Goal: Task Accomplishment & Management: Manage account settings

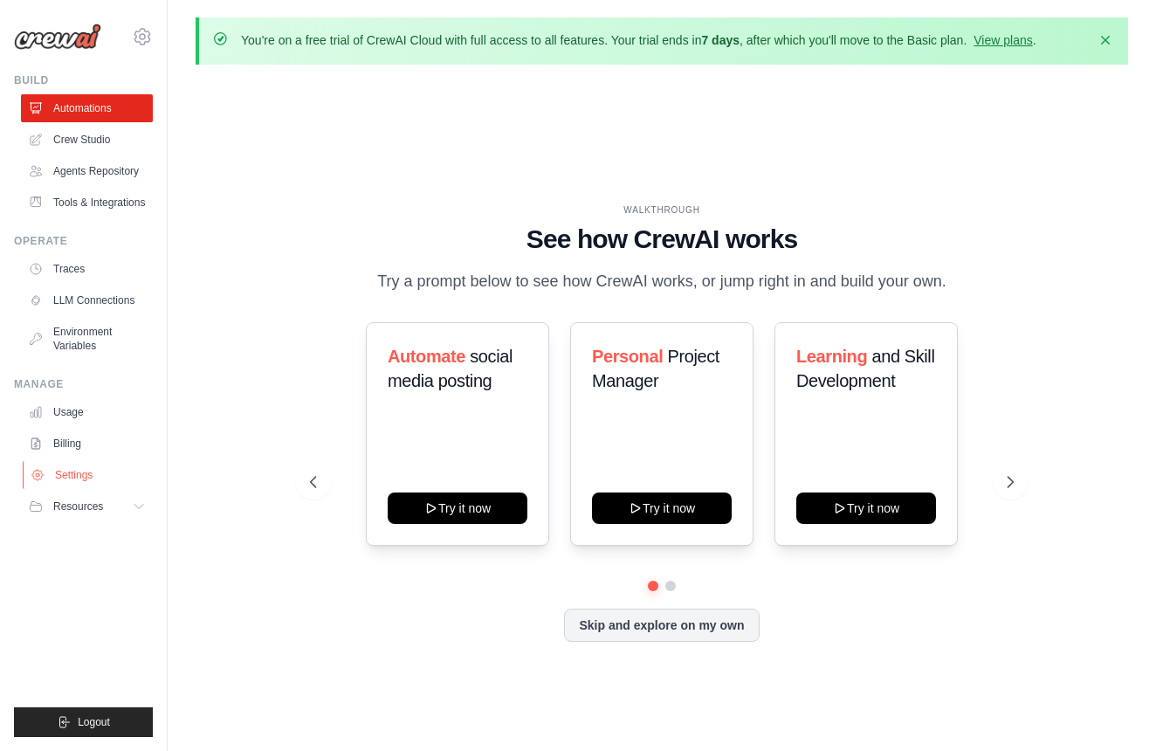
click at [97, 476] on link "Settings" at bounding box center [89, 475] width 132 height 28
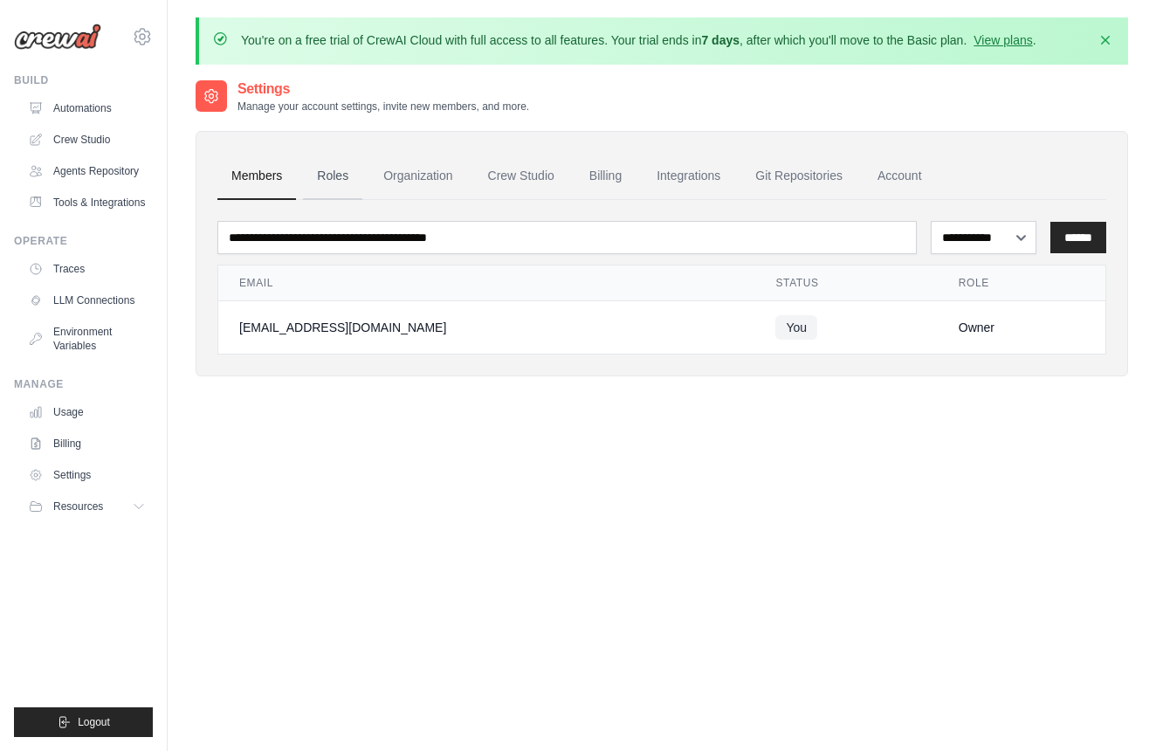
click at [335, 189] on link "Roles" at bounding box center [332, 176] width 59 height 47
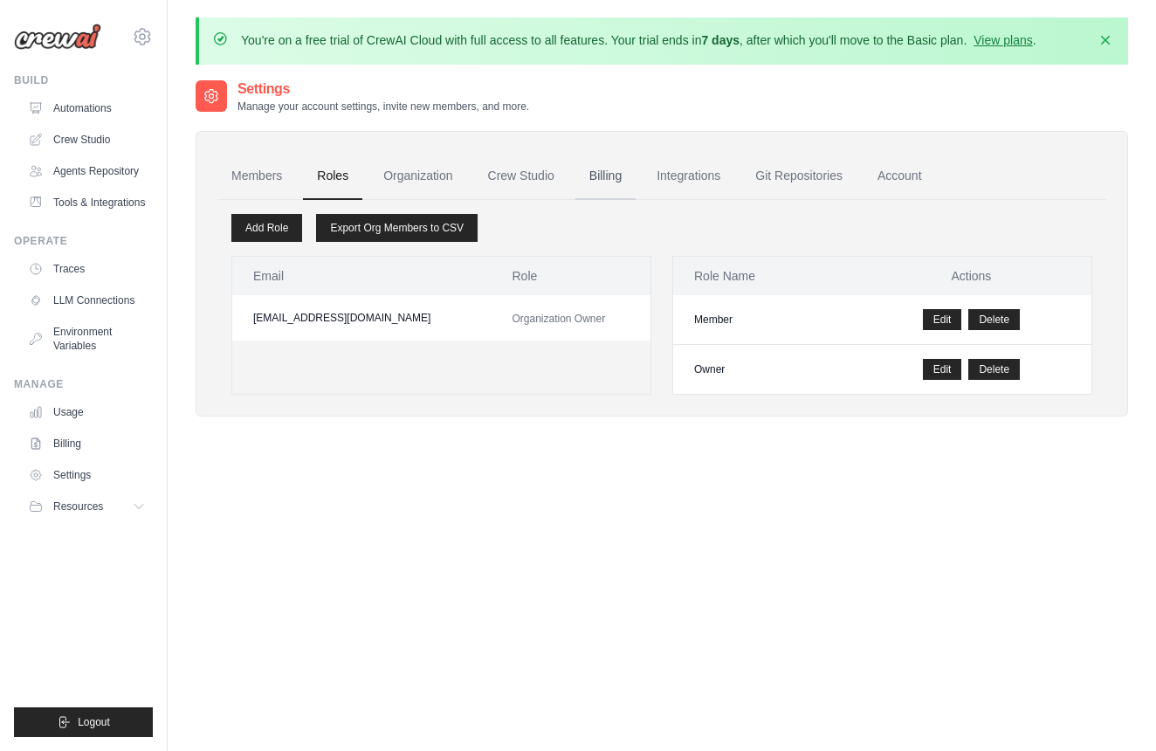
click at [624, 173] on link "Billing" at bounding box center [605, 176] width 60 height 47
click at [755, 173] on link "Git Repositories" at bounding box center [798, 176] width 115 height 47
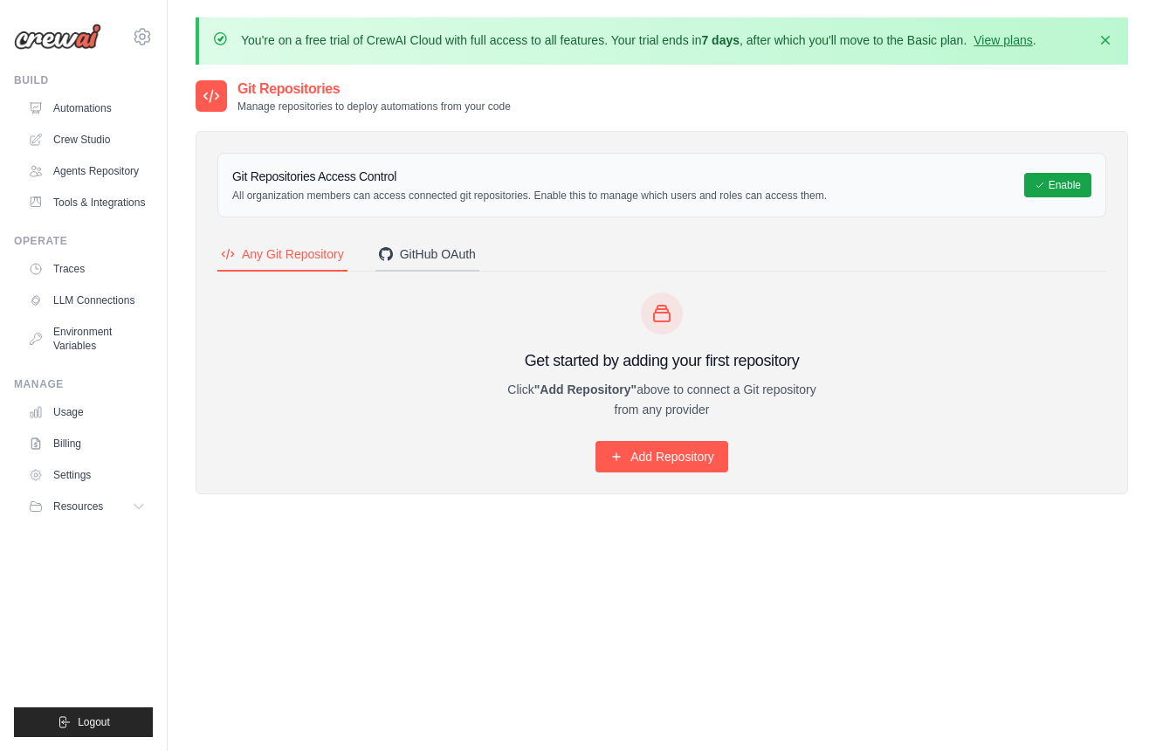
click at [442, 255] on div "GitHub OAuth" at bounding box center [427, 253] width 97 height 17
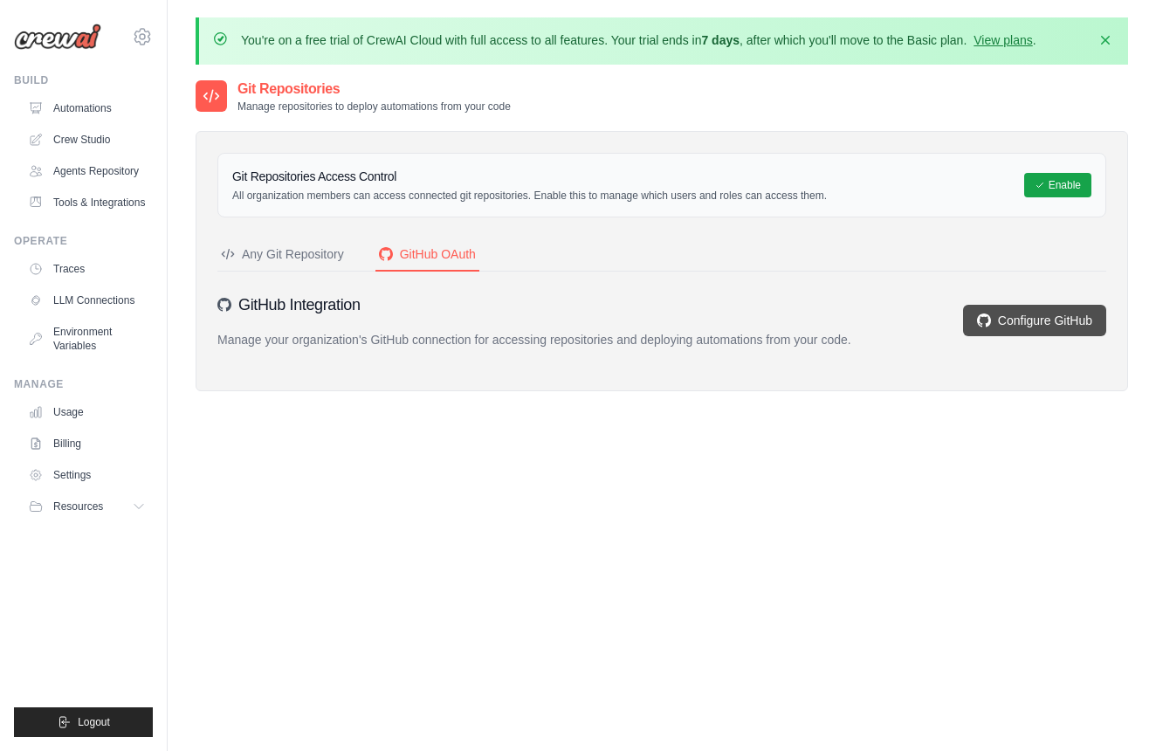
click at [1022, 305] on link "Configure GitHub" at bounding box center [1034, 320] width 143 height 31
click at [135, 40] on icon at bounding box center [142, 36] width 21 height 21
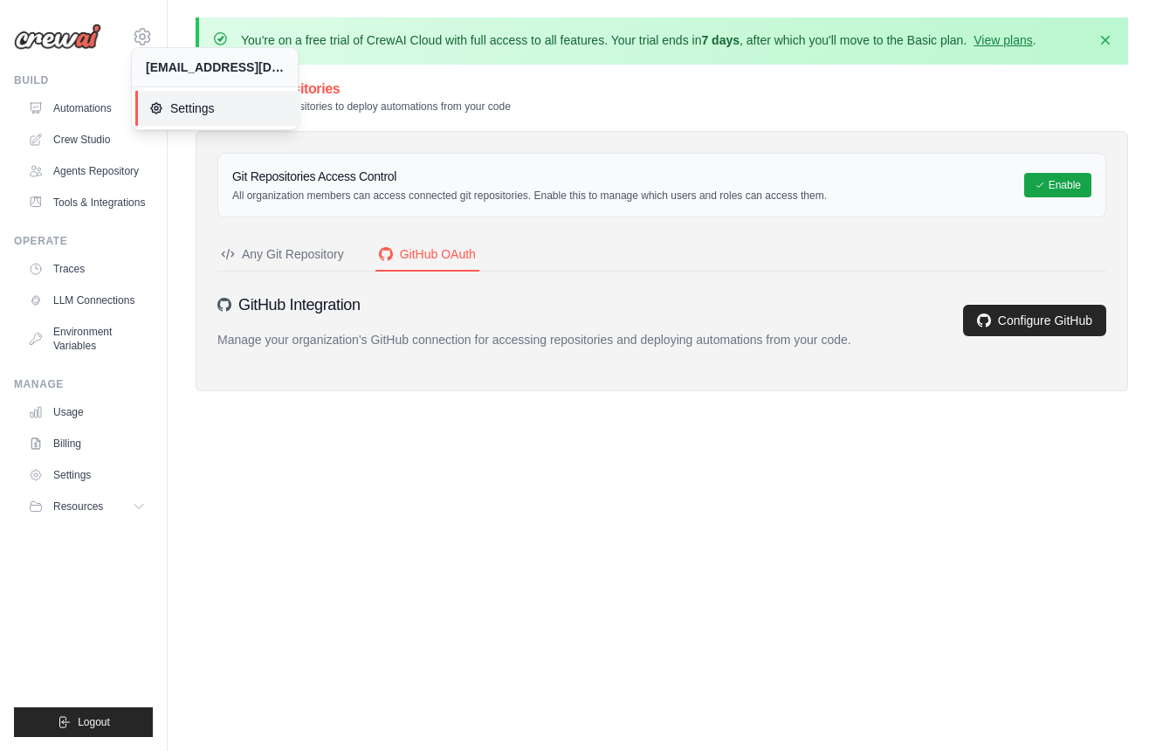
click at [164, 105] on span "Settings" at bounding box center [218, 108] width 138 height 17
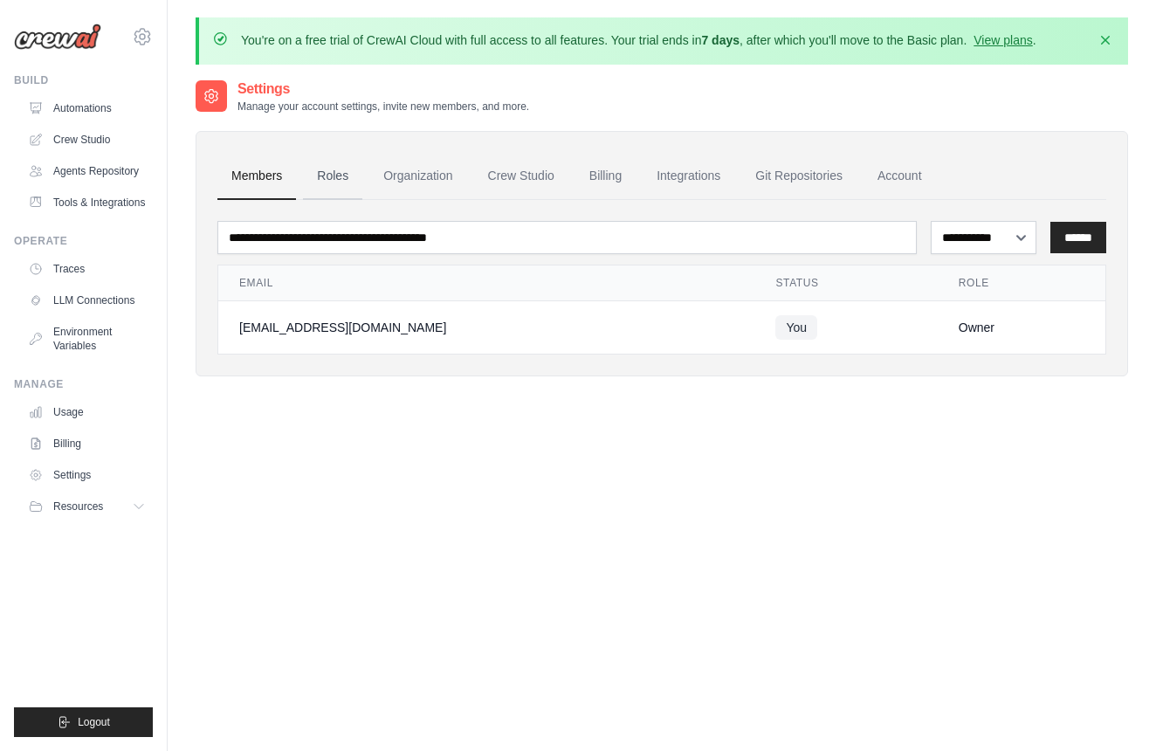
click at [330, 175] on link "Roles" at bounding box center [332, 176] width 59 height 47
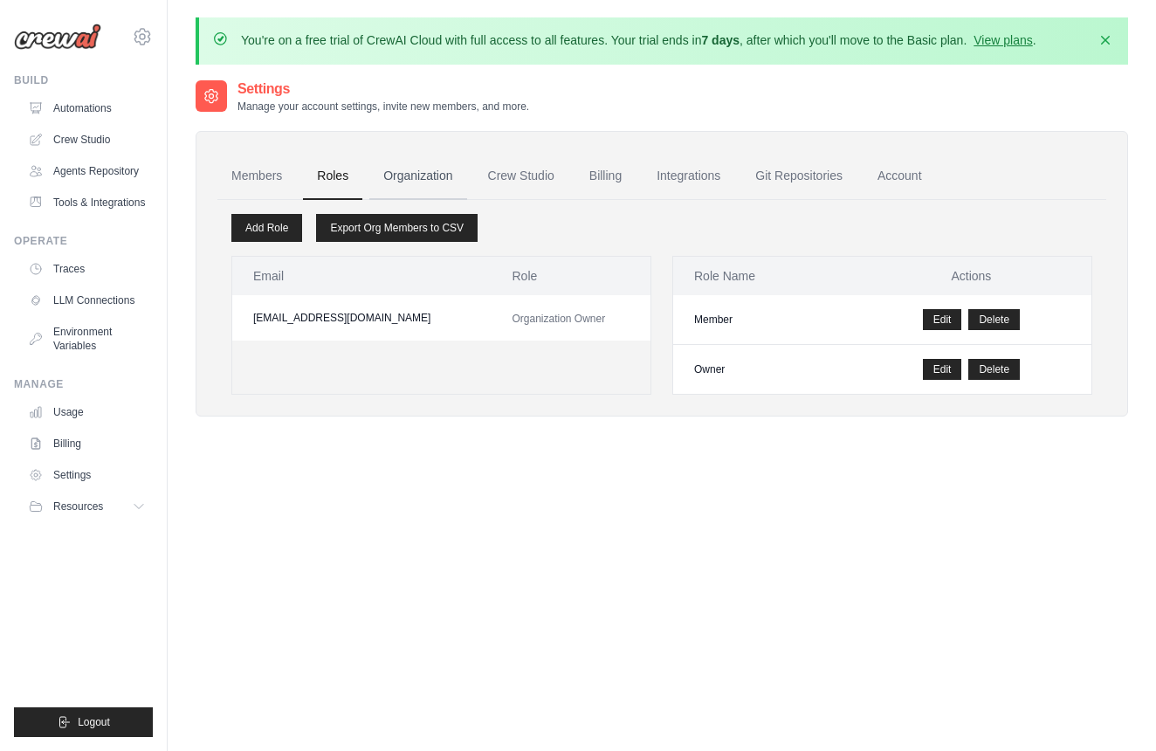
click at [437, 175] on link "Organization" at bounding box center [417, 176] width 97 height 47
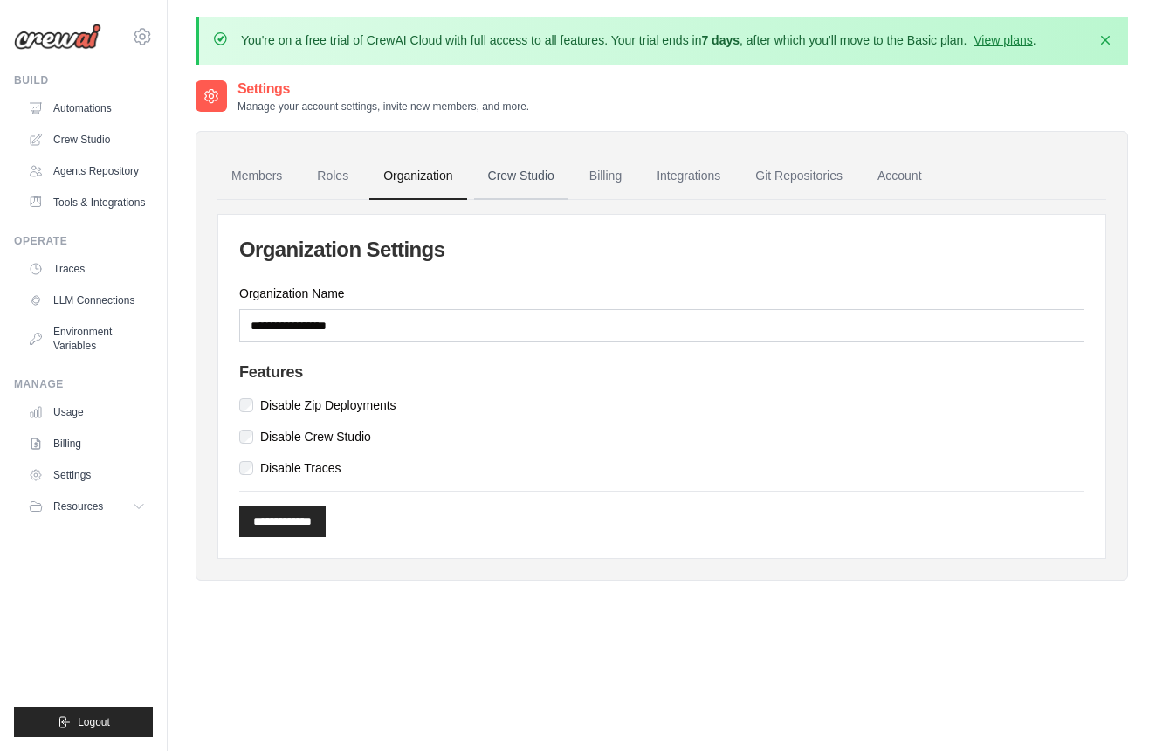
click at [527, 175] on link "Crew Studio" at bounding box center [521, 176] width 94 height 47
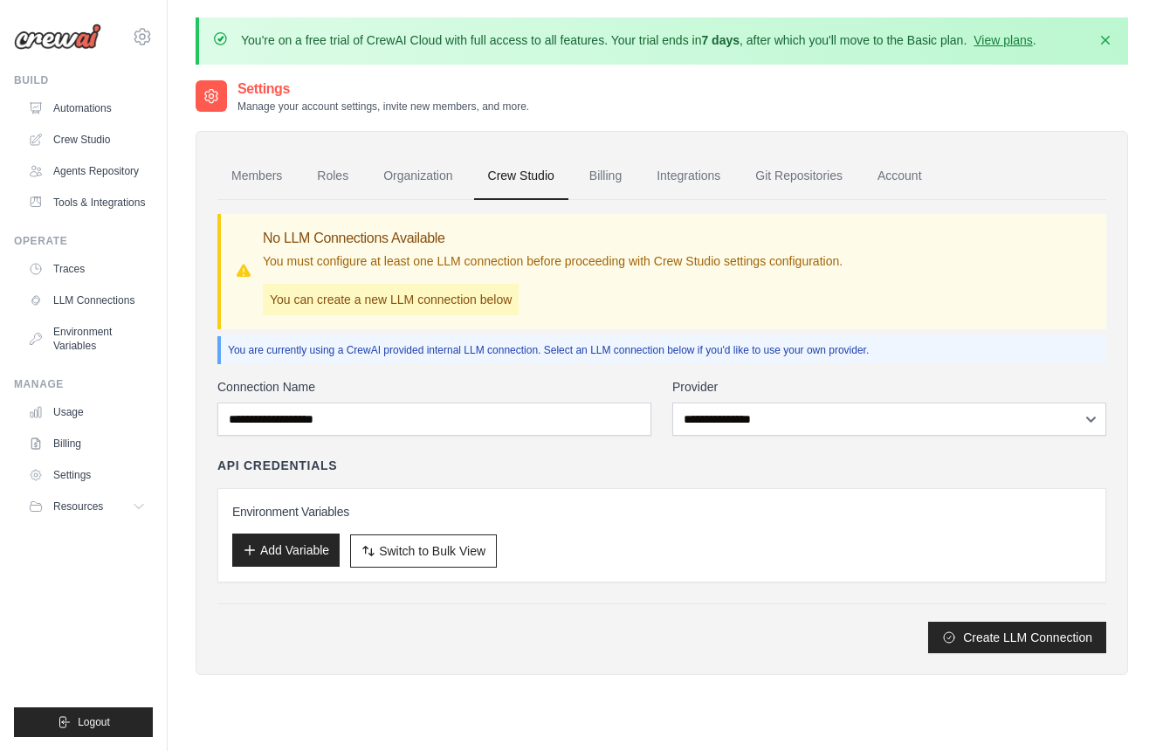
click at [308, 549] on button "Add Variable" at bounding box center [285, 549] width 107 height 33
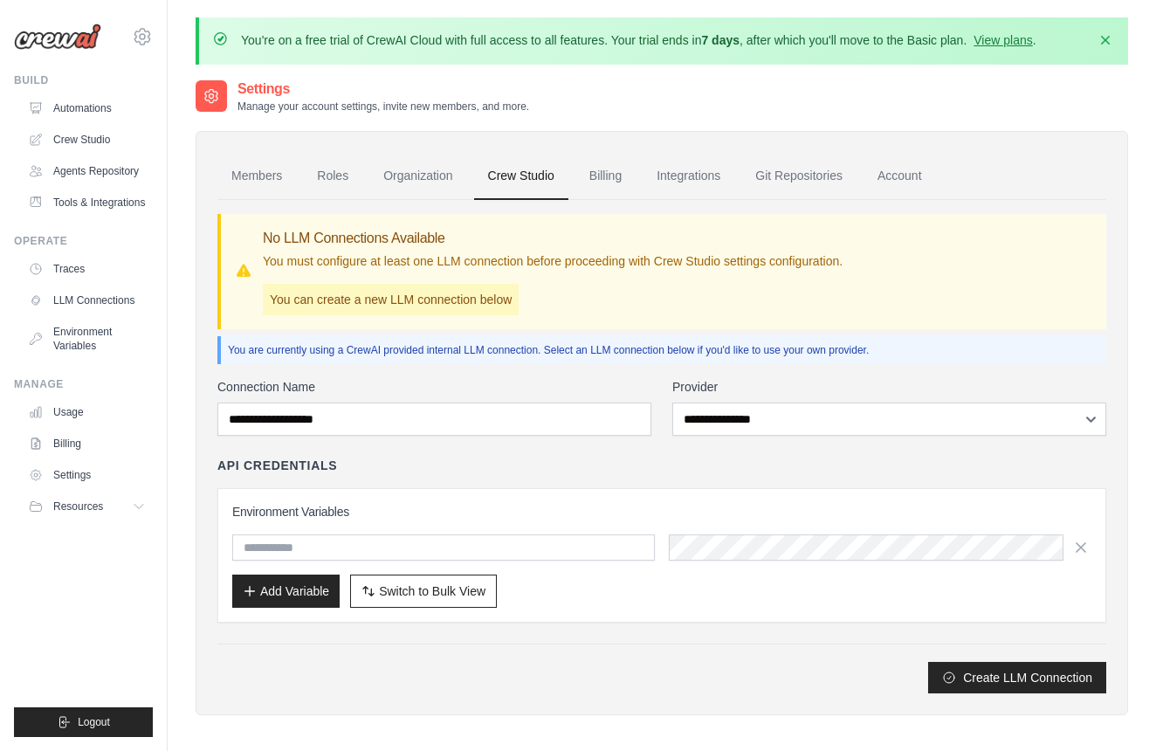
click at [373, 548] on input "text" at bounding box center [443, 547] width 423 height 26
click at [468, 296] on p "You can create a new LLM connection below" at bounding box center [391, 299] width 256 height 31
click at [582, 169] on link "Billing" at bounding box center [605, 176] width 60 height 47
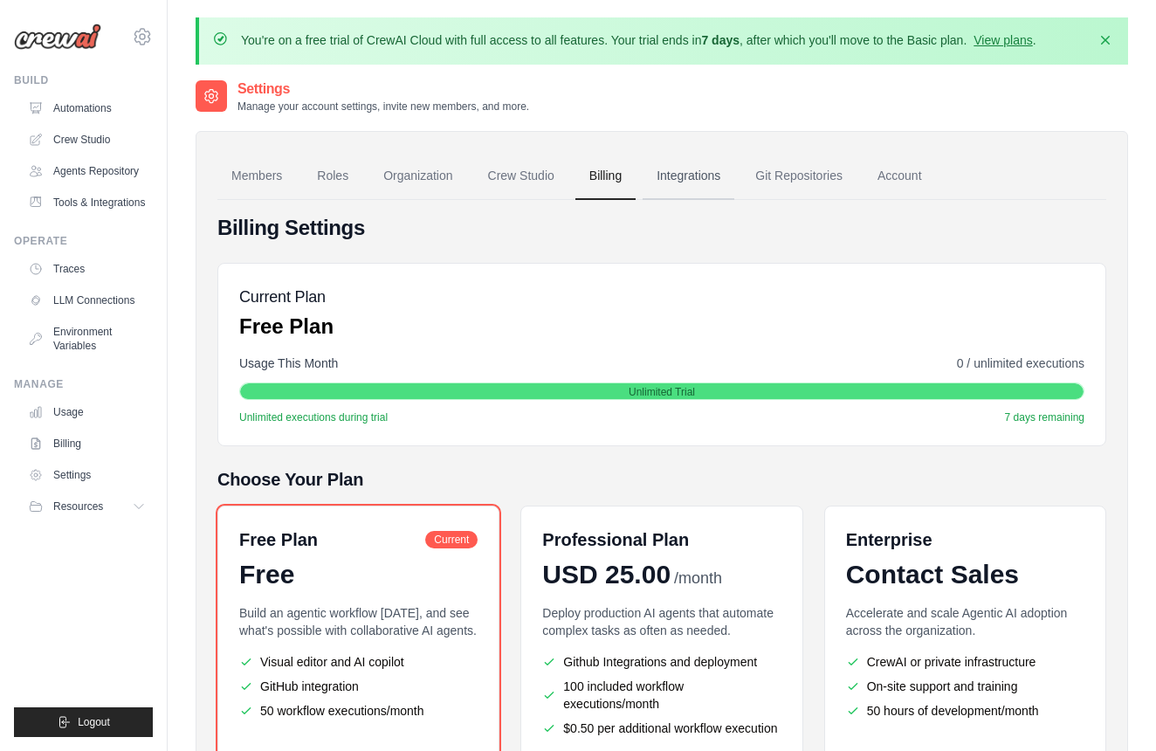
click at [688, 169] on link "Integrations" at bounding box center [689, 176] width 92 height 47
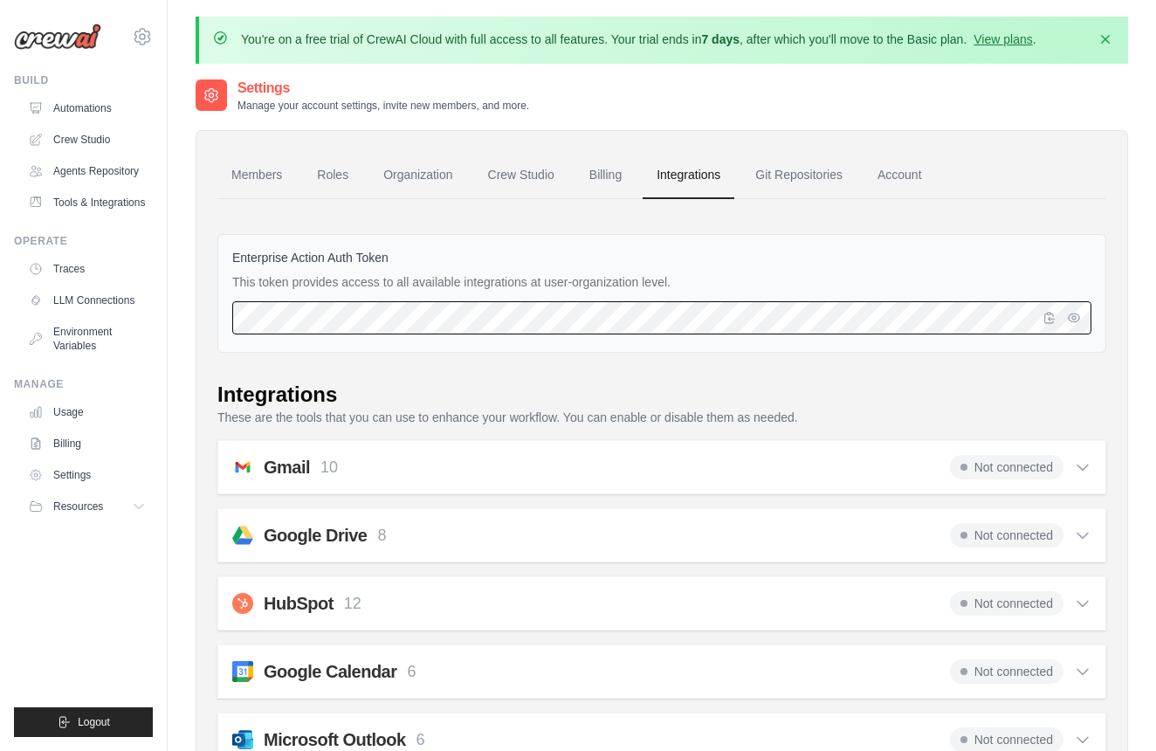
scroll to position [1, 0]
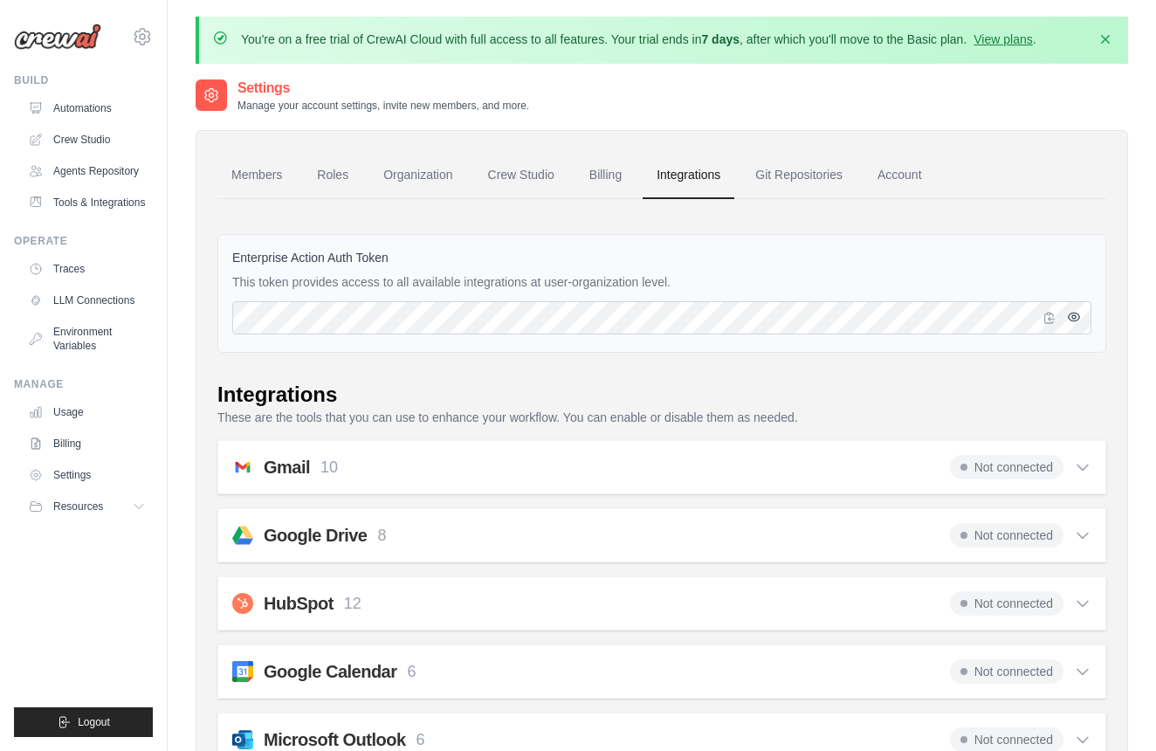
click at [1070, 317] on icon "button" at bounding box center [1074, 317] width 14 height 14
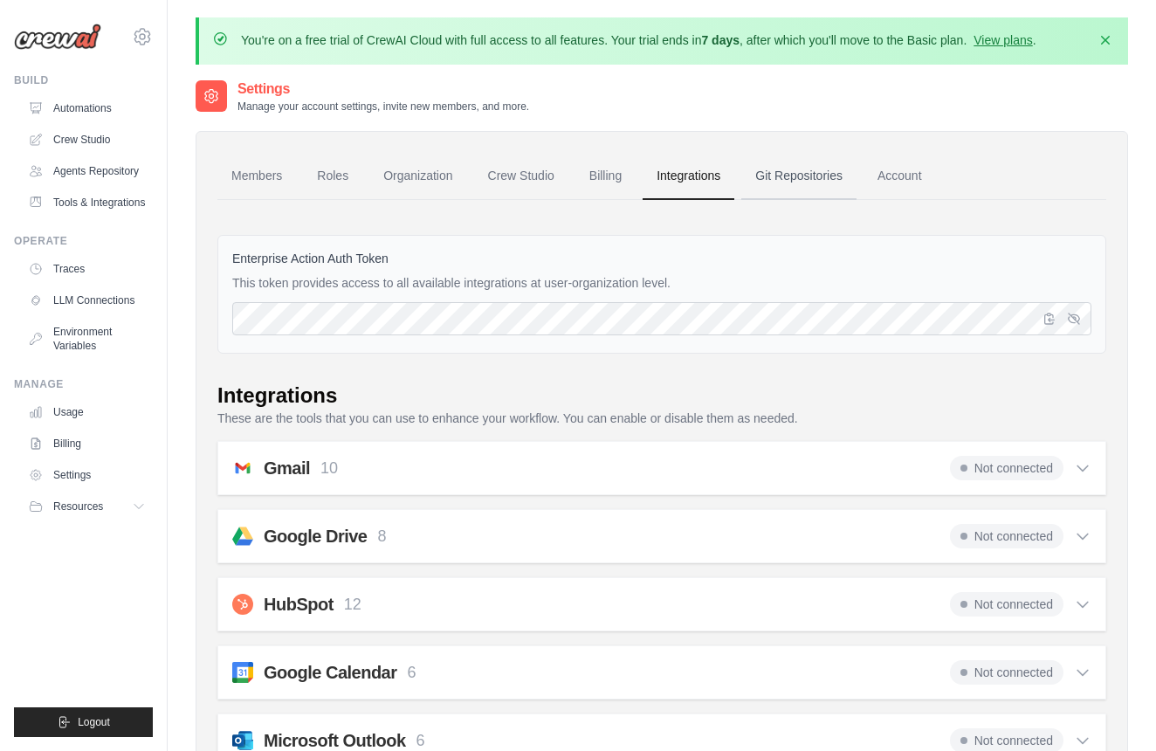
click at [818, 177] on link "Git Repositories" at bounding box center [798, 176] width 115 height 47
click at [872, 175] on link "Account" at bounding box center [900, 176] width 72 height 47
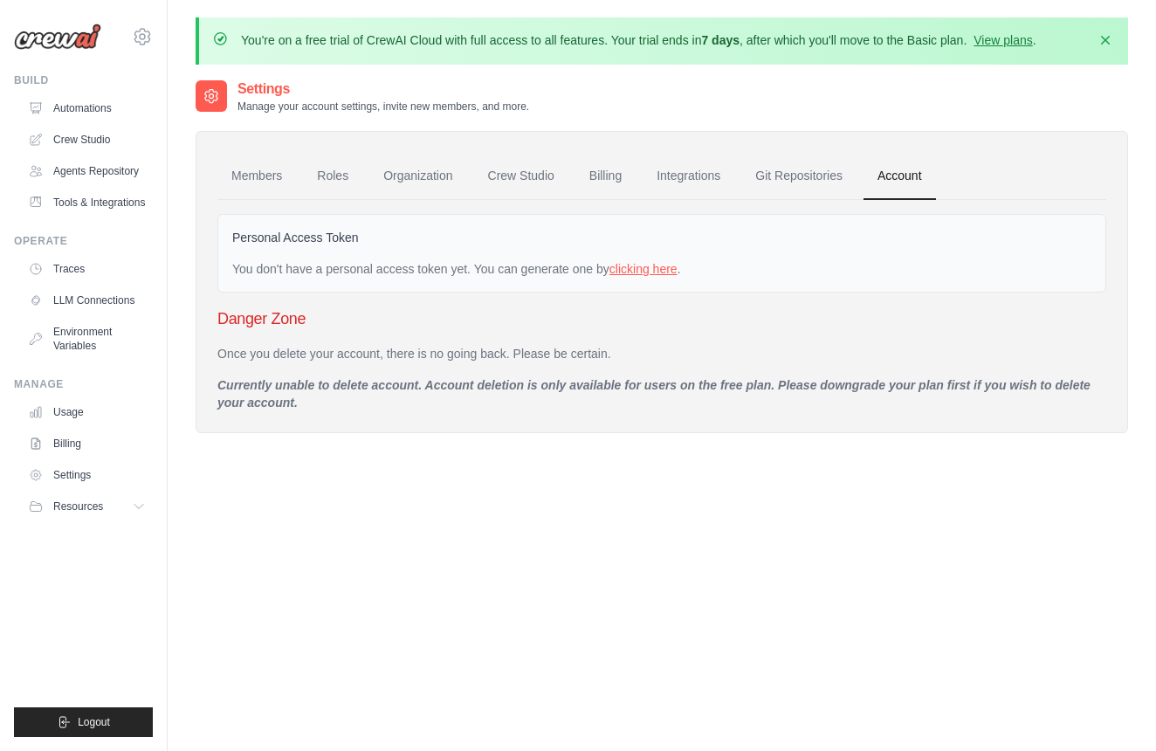
click at [654, 264] on link "clicking here" at bounding box center [643, 269] width 68 height 14
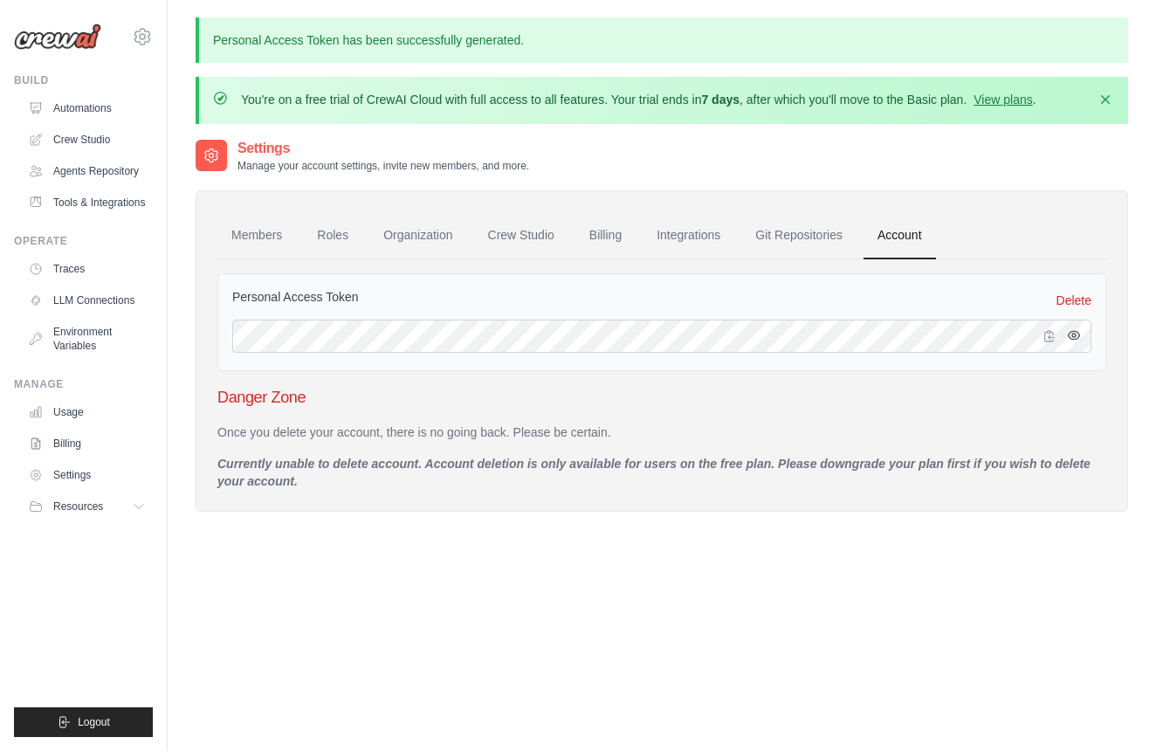
click at [1081, 339] on button "button" at bounding box center [1073, 335] width 21 height 21
click at [1052, 342] on button "button" at bounding box center [1049, 335] width 21 height 21
drag, startPoint x: 384, startPoint y: 292, endPoint x: 192, endPoint y: 298, distance: 192.2
click at [192, 298] on div "Personal Access Token has been successfully generated. You're on a free trial o…" at bounding box center [662, 452] width 988 height 871
copy label "Personal Access Token"
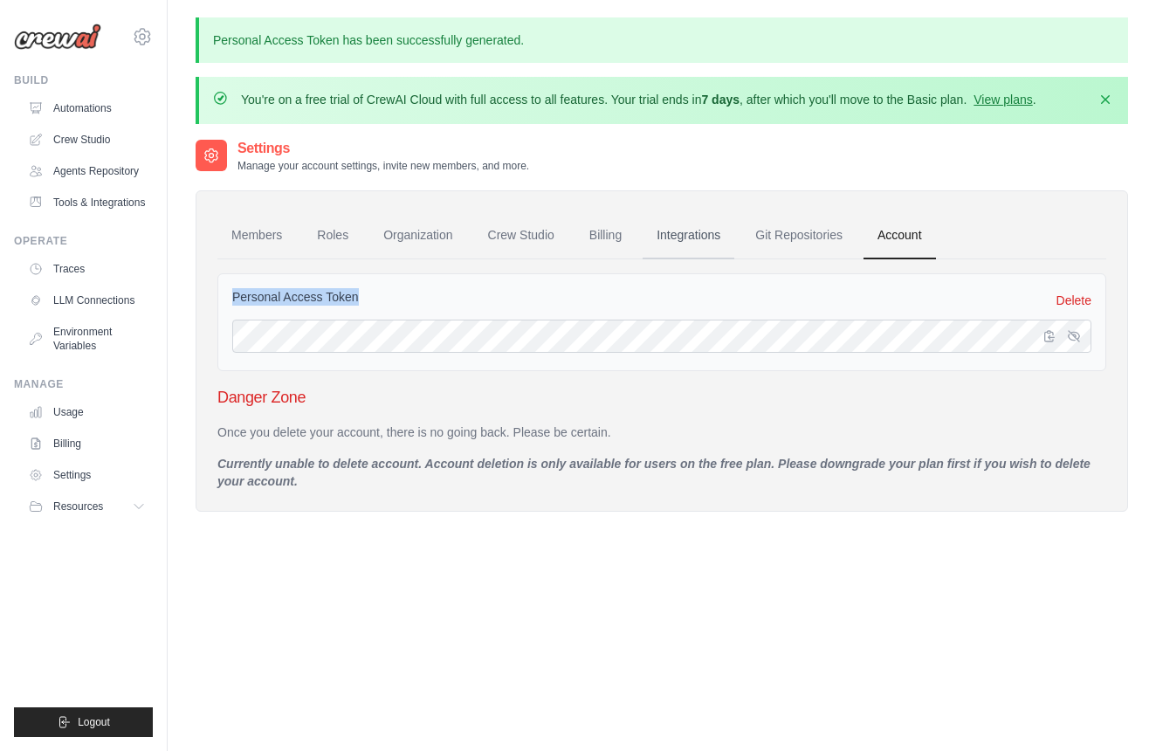
click at [686, 234] on link "Integrations" at bounding box center [689, 235] width 92 height 47
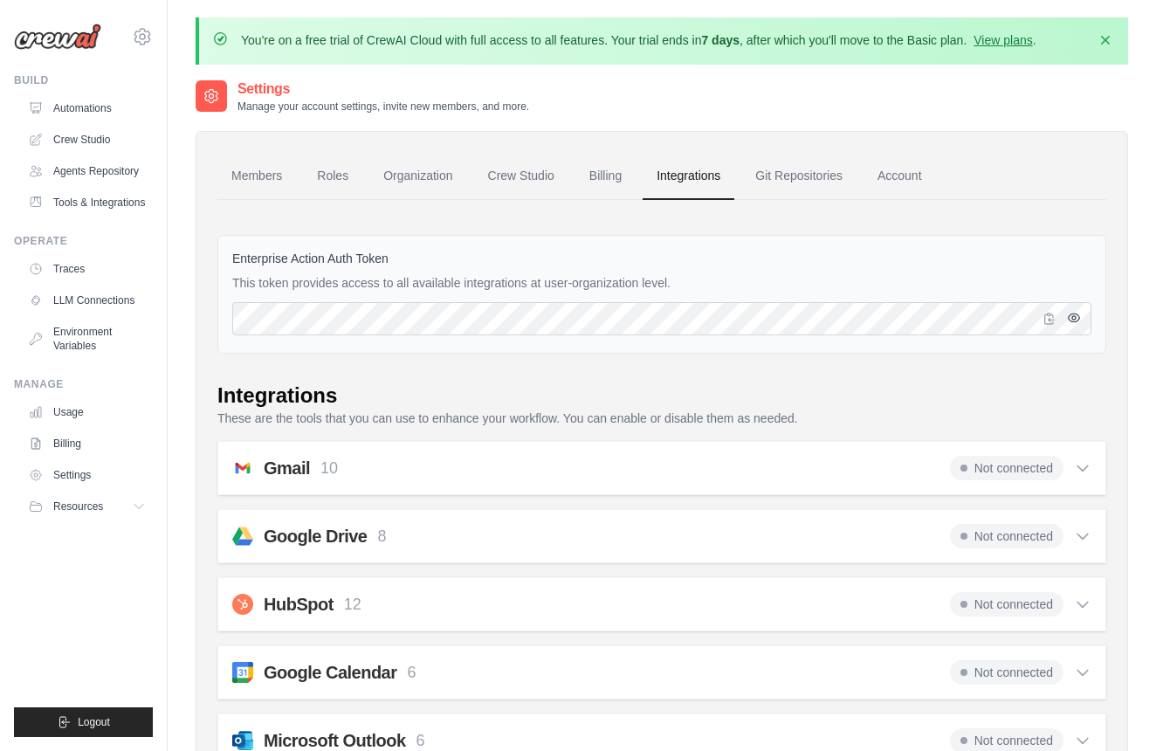
click at [1084, 320] on button "button" at bounding box center [1073, 317] width 21 height 21
click at [1050, 321] on icon "button" at bounding box center [1050, 318] width 14 height 14
click at [250, 178] on link "Members" at bounding box center [256, 176] width 79 height 47
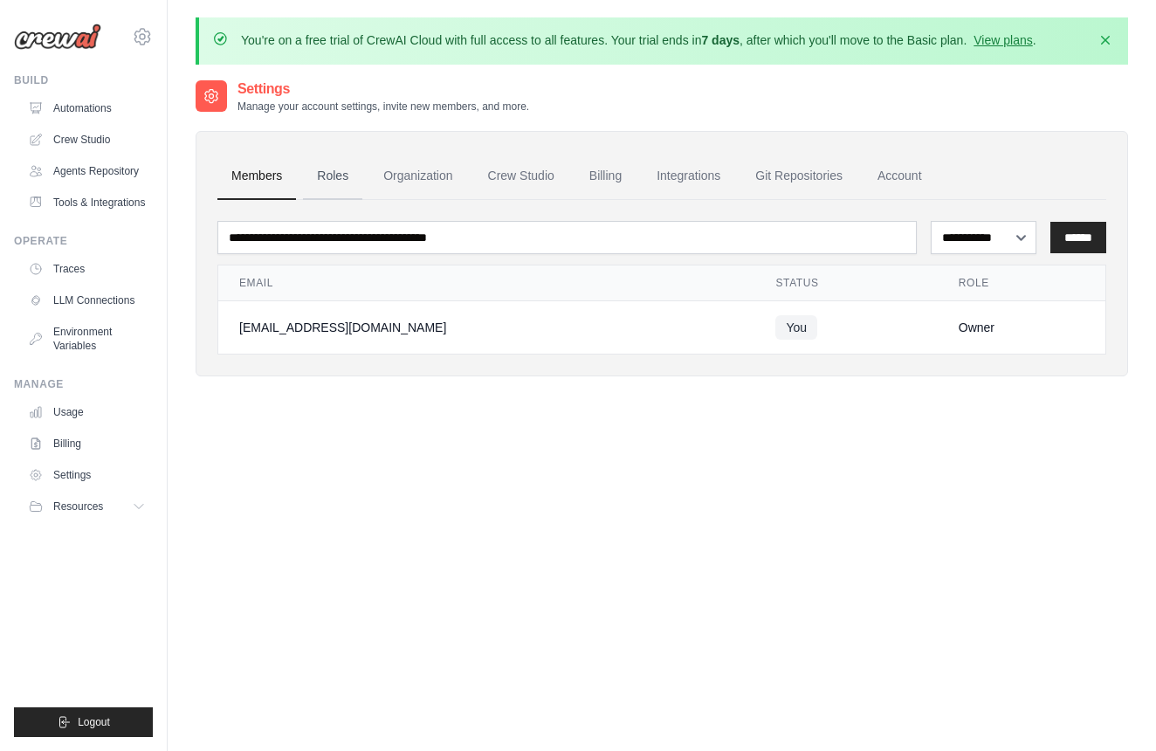
click at [349, 169] on link "Roles" at bounding box center [332, 176] width 59 height 47
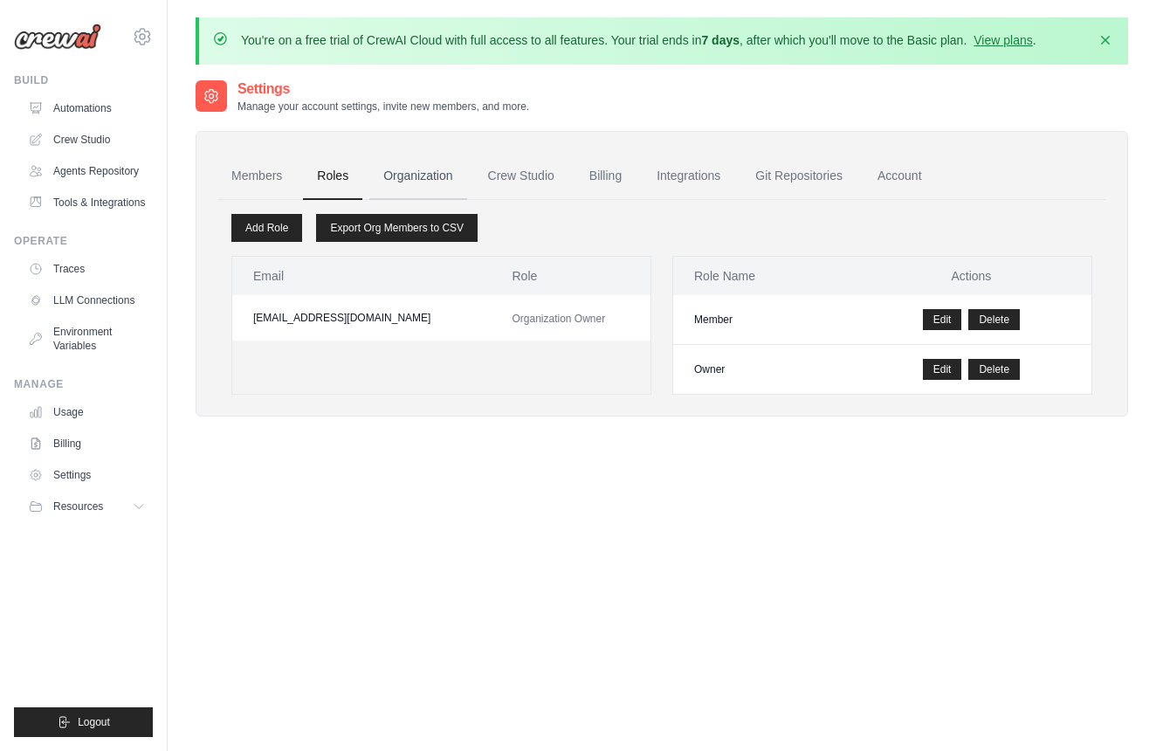
click at [402, 176] on link "Organization" at bounding box center [417, 176] width 97 height 47
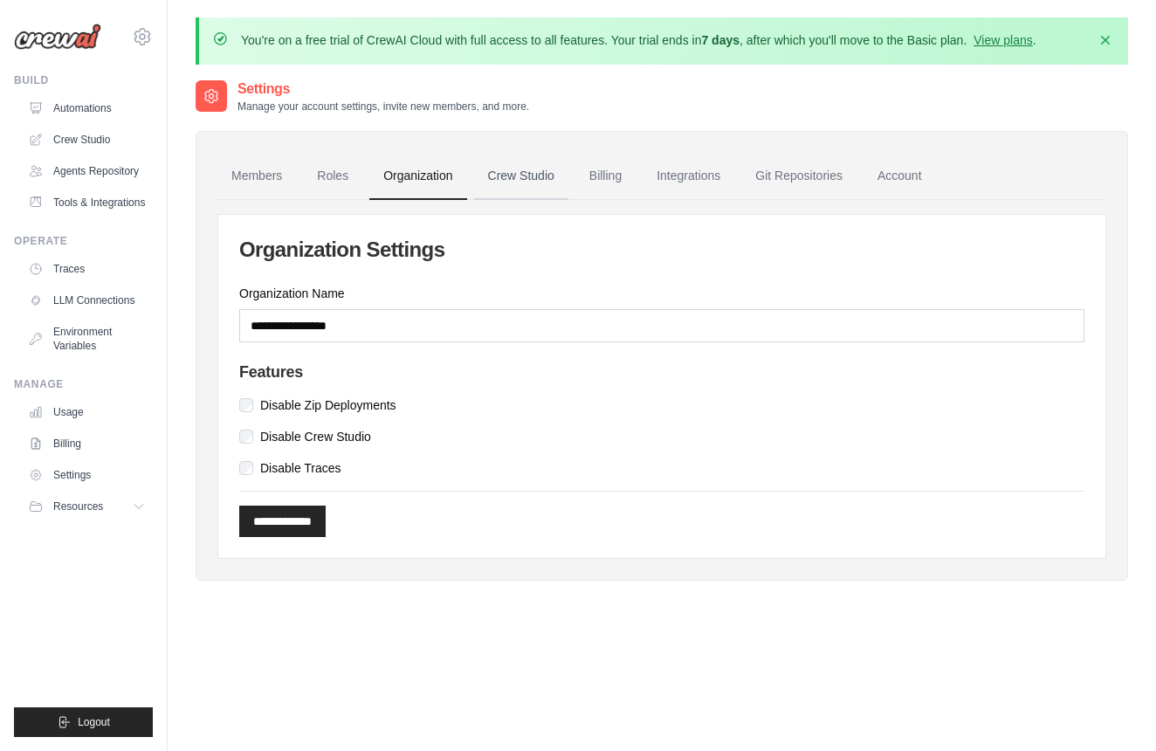
click at [501, 175] on link "Crew Studio" at bounding box center [521, 176] width 94 height 47
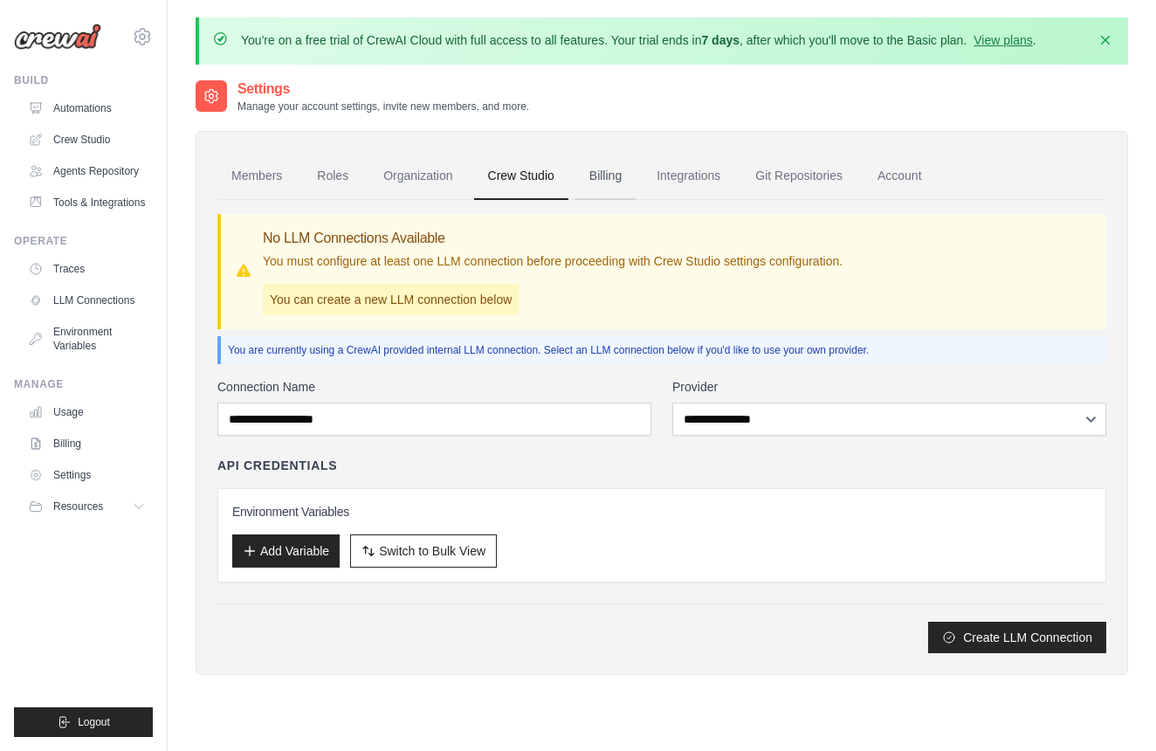
drag, startPoint x: 0, startPoint y: 0, endPoint x: 616, endPoint y: 175, distance: 640.1
click at [616, 175] on link "Billing" at bounding box center [605, 176] width 60 height 47
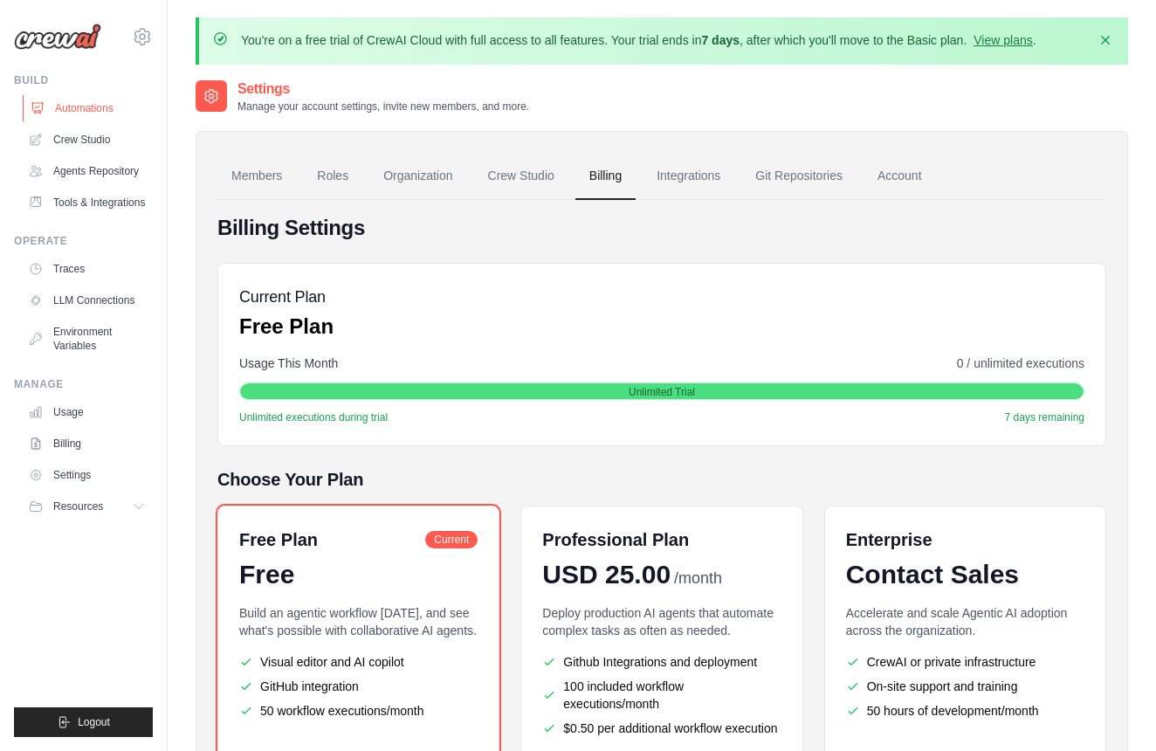
click at [78, 104] on link "Automations" at bounding box center [89, 108] width 132 height 28
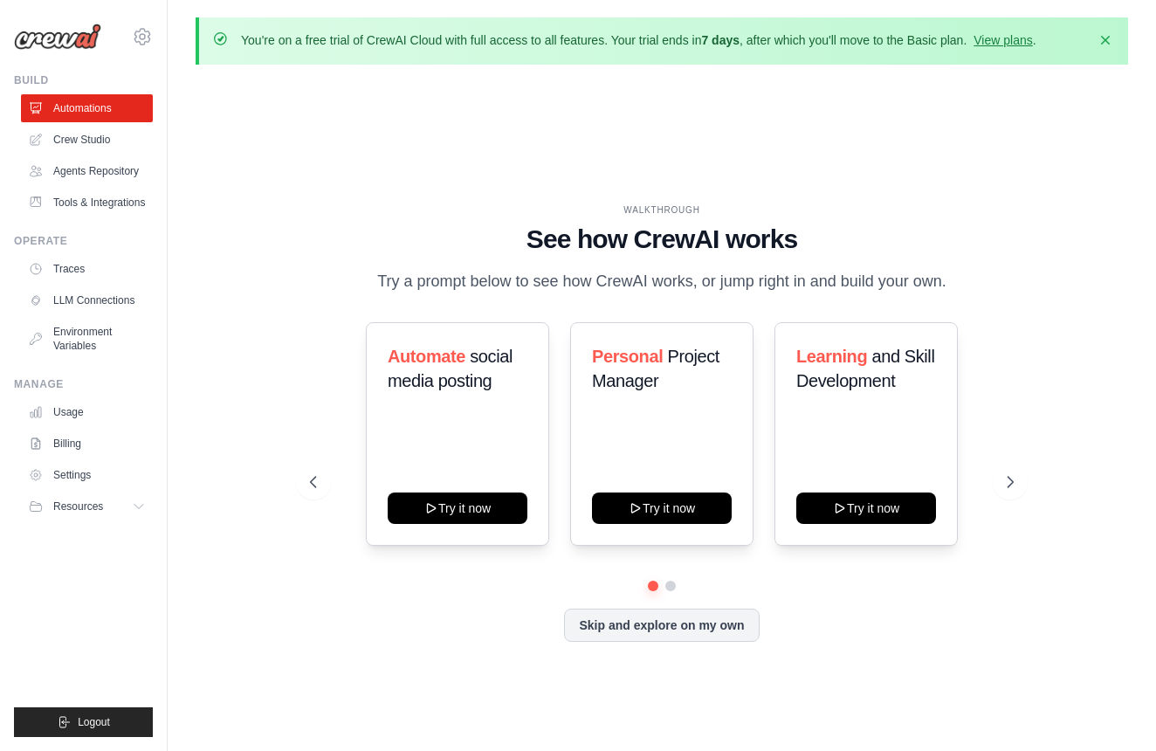
click at [1031, 475] on div "WALKTHROUGH See how [PERSON_NAME] works Try a prompt below to see how [PERSON_N…" at bounding box center [662, 436] width 746 height 466
click at [1015, 478] on icon at bounding box center [1011, 481] width 17 height 17
